Goal: Answer question/provide support: Share knowledge or assist other users

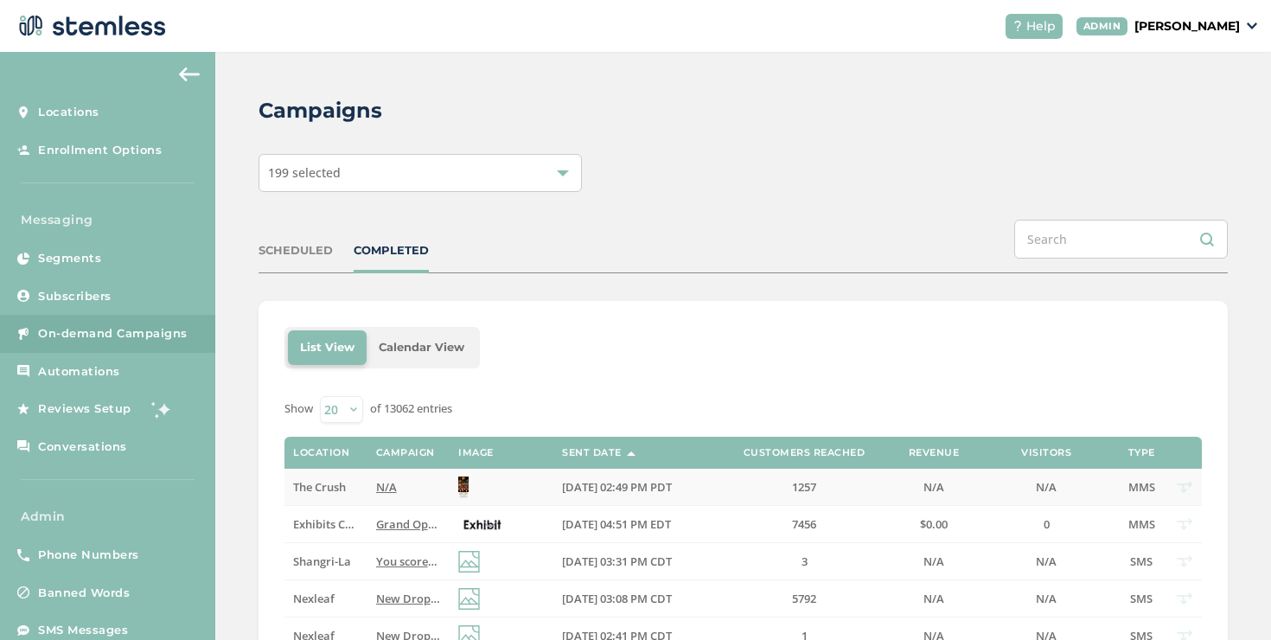
click at [381, 482] on span "N/A" at bounding box center [386, 487] width 21 height 16
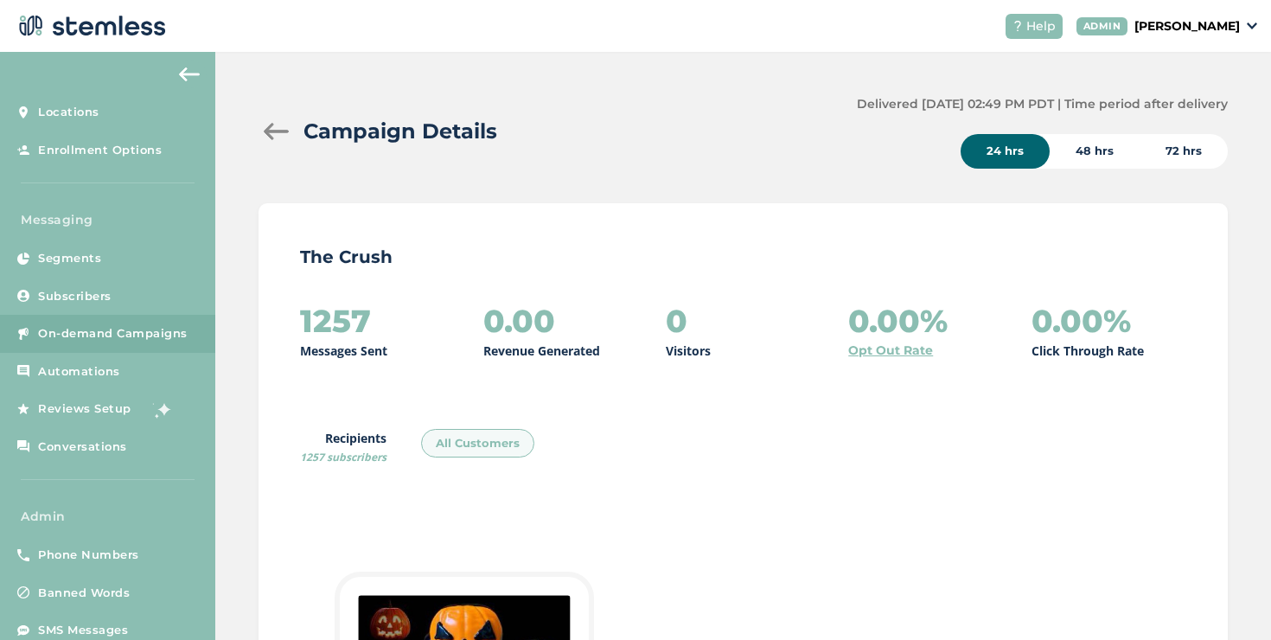
click at [265, 135] on div at bounding box center [275, 131] width 35 height 17
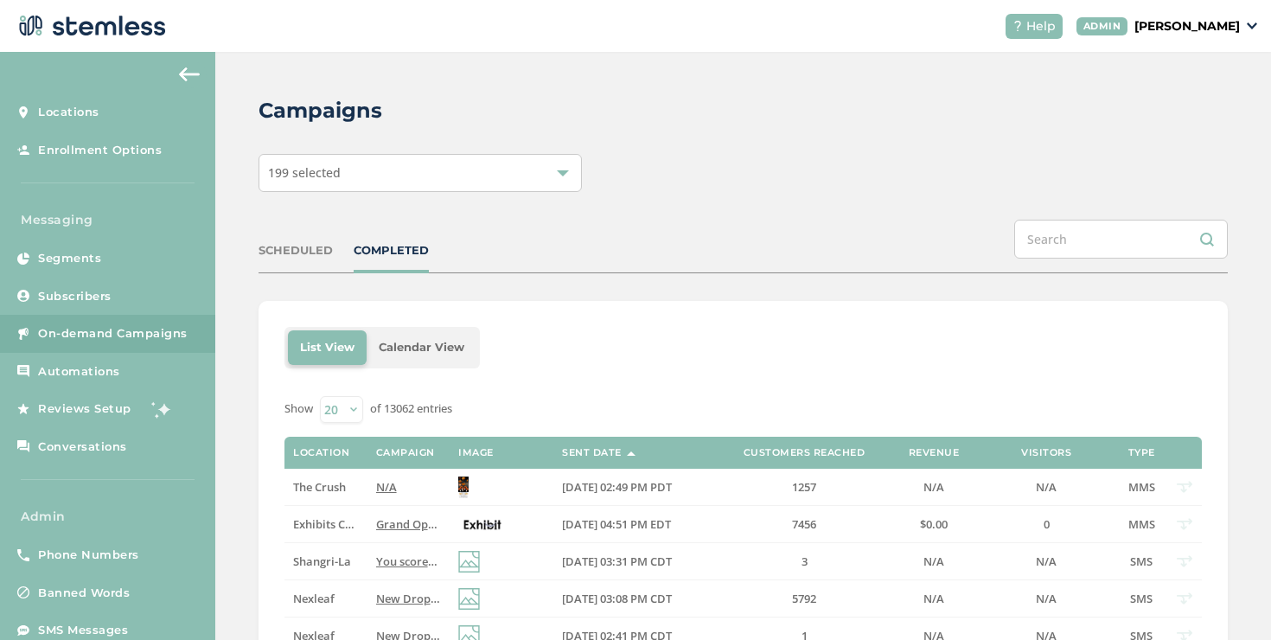
click at [295, 252] on div "SCHEDULED" at bounding box center [295, 250] width 74 height 17
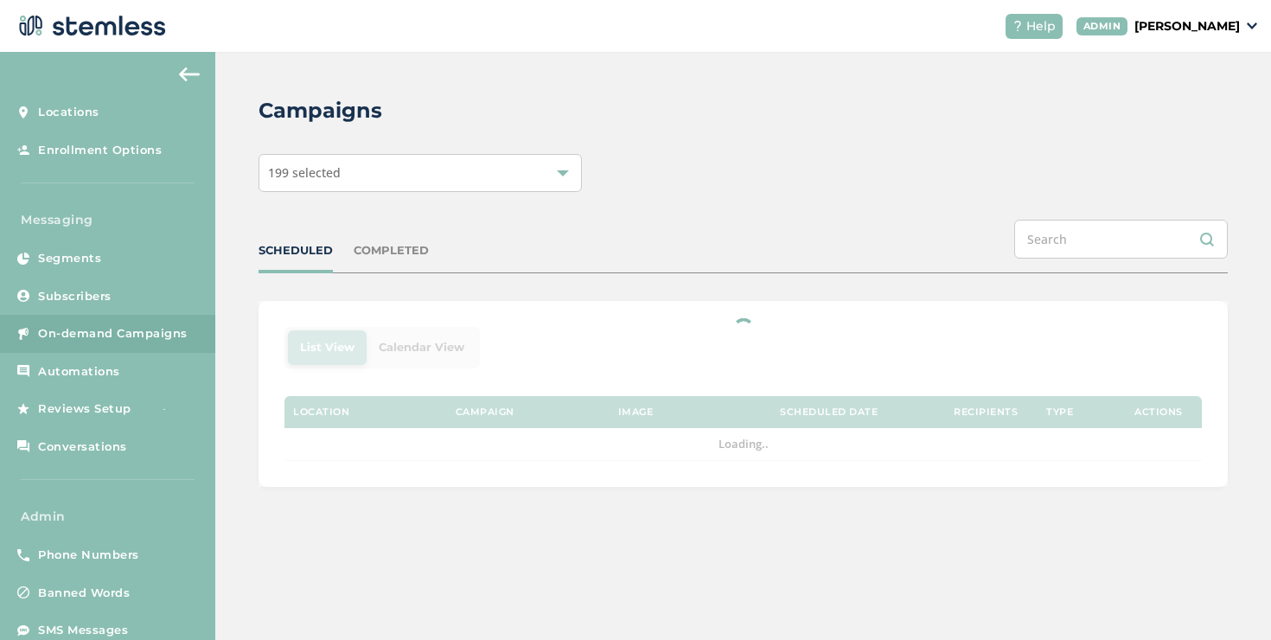
click at [1134, 25] on p "[PERSON_NAME]" at bounding box center [1186, 26] width 105 height 18
click at [1164, 116] on span "Impersonate" at bounding box center [1195, 124] width 85 height 17
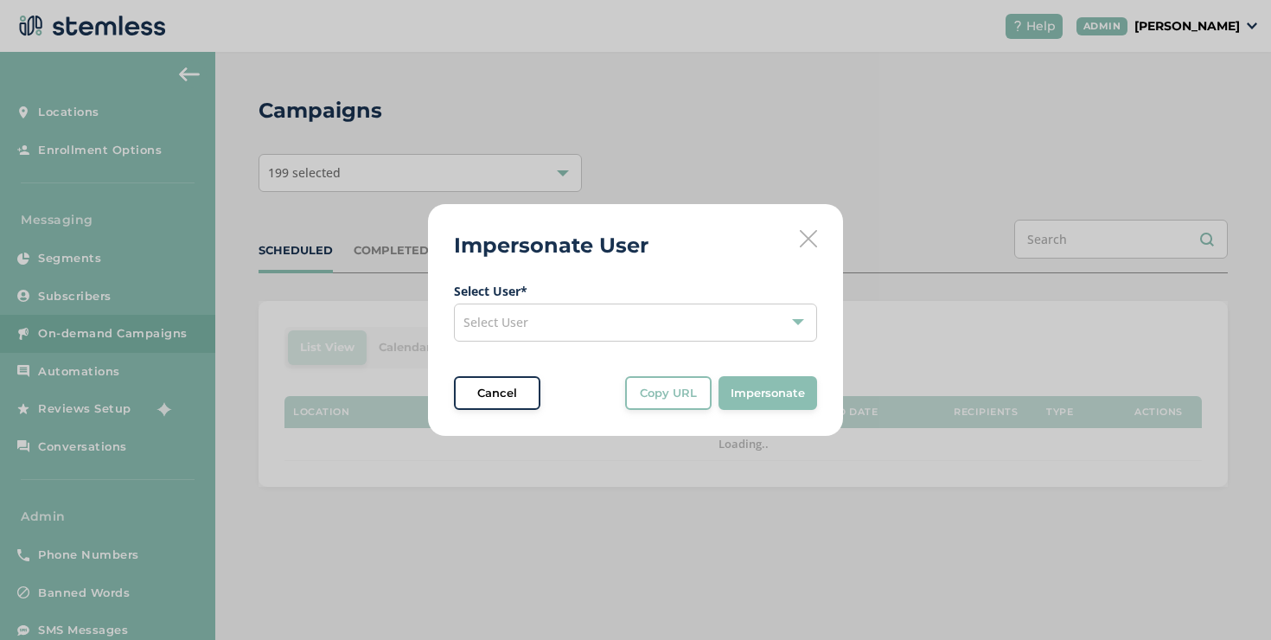
click at [606, 328] on div "Select User" at bounding box center [635, 322] width 363 height 38
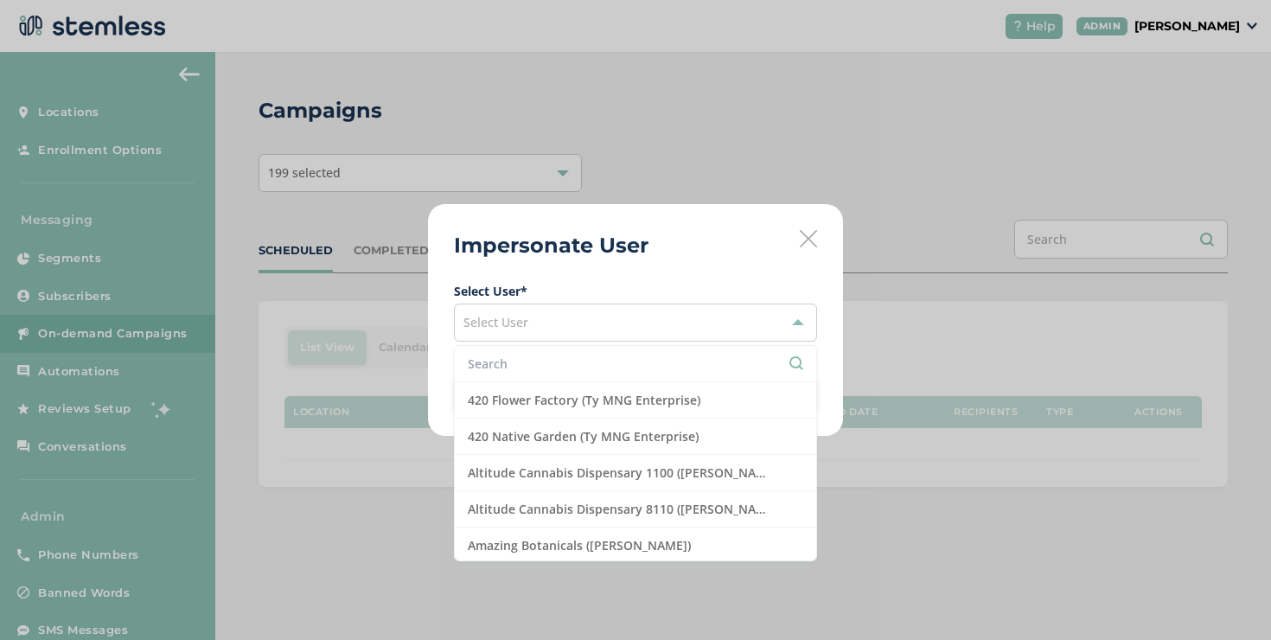
click at [567, 363] on input "text" at bounding box center [635, 363] width 335 height 18
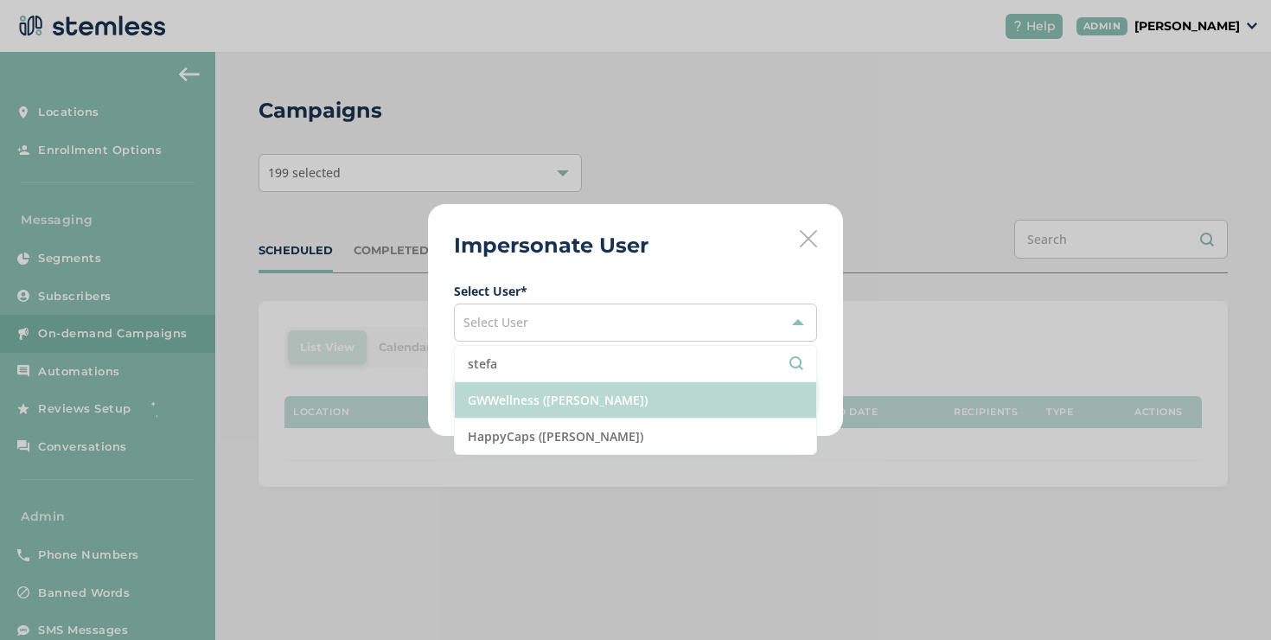
type input "stefa"
click at [590, 413] on li "GWWellness ([PERSON_NAME])" at bounding box center [635, 400] width 361 height 36
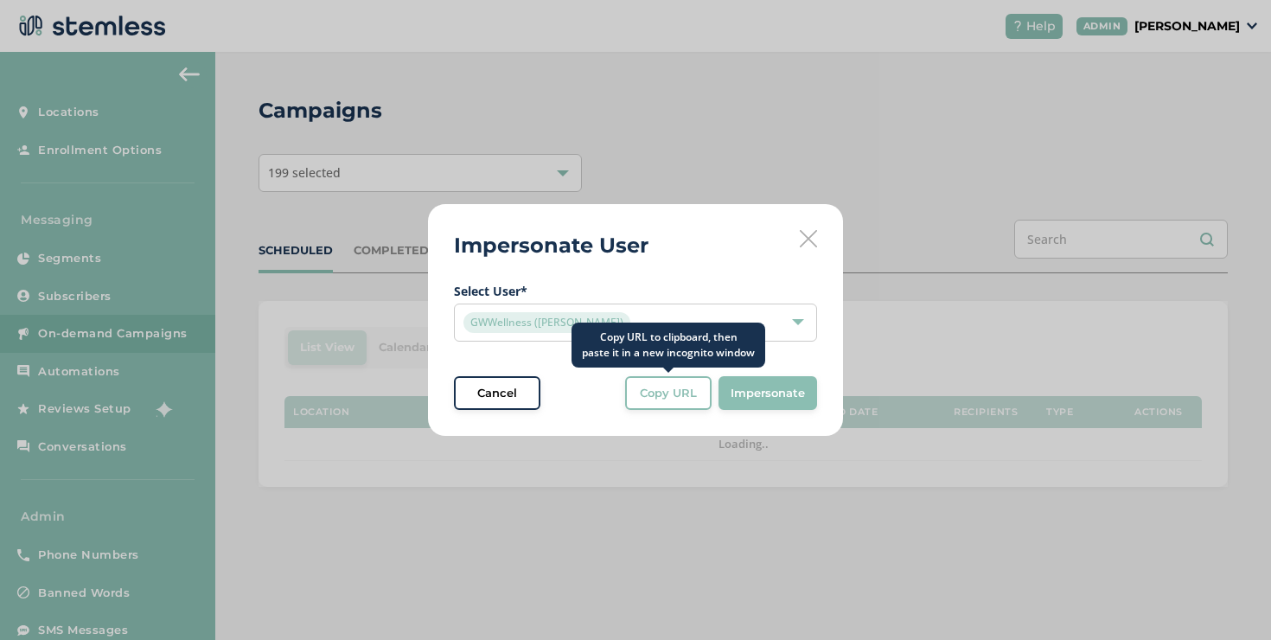
click at [670, 396] on span "Copy URL" at bounding box center [668, 393] width 57 height 17
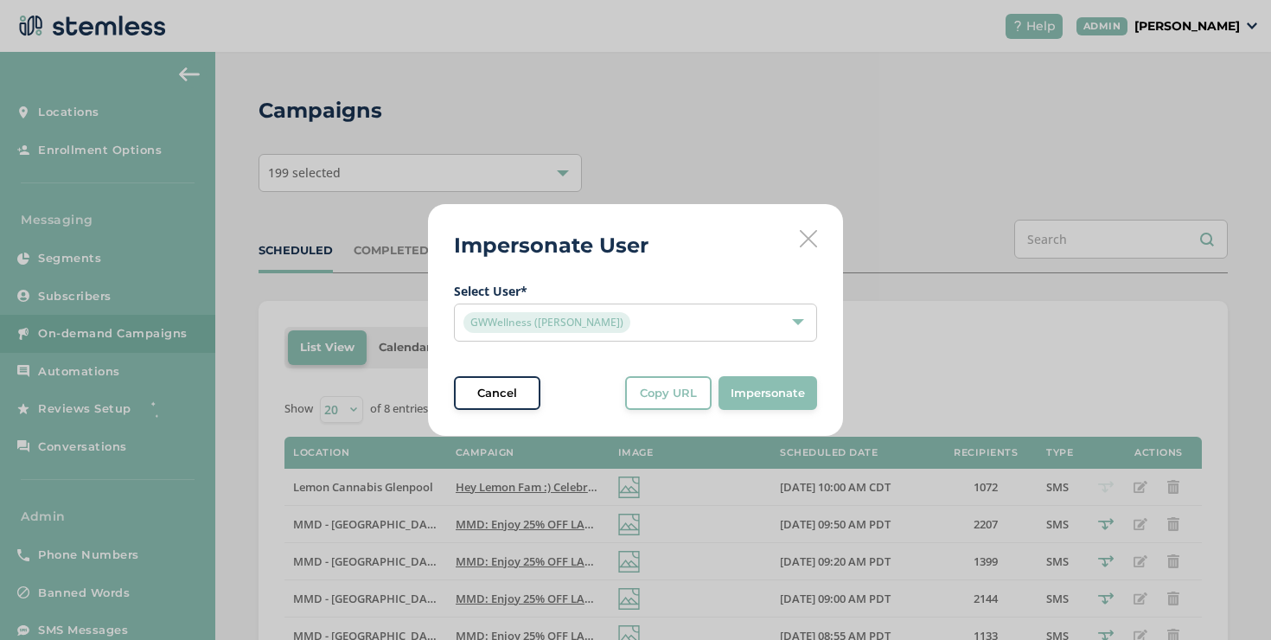
click at [807, 244] on icon at bounding box center [808, 238] width 17 height 17
